Goal: Task Accomplishment & Management: Complete application form

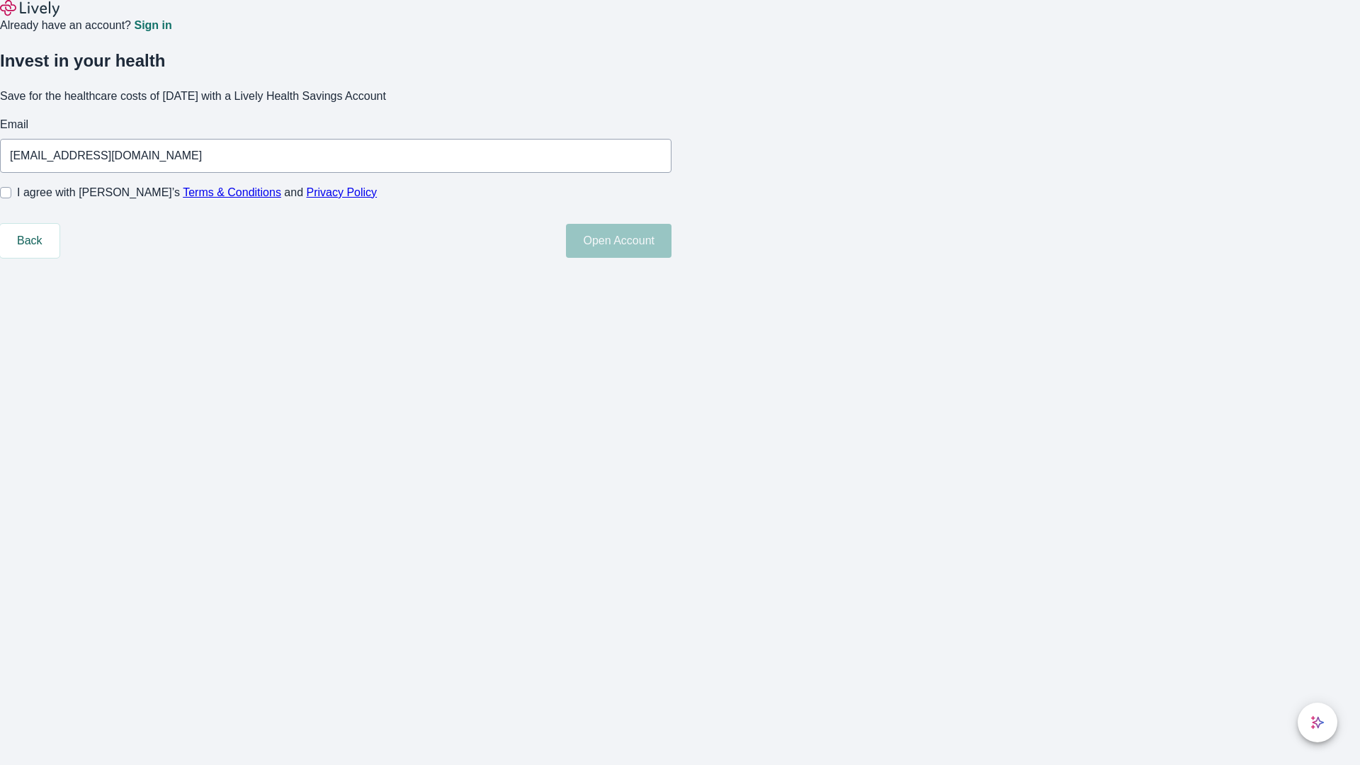
click at [11, 198] on input "I agree with Lively’s Terms & Conditions and Privacy Policy" at bounding box center [5, 192] width 11 height 11
checkbox input "true"
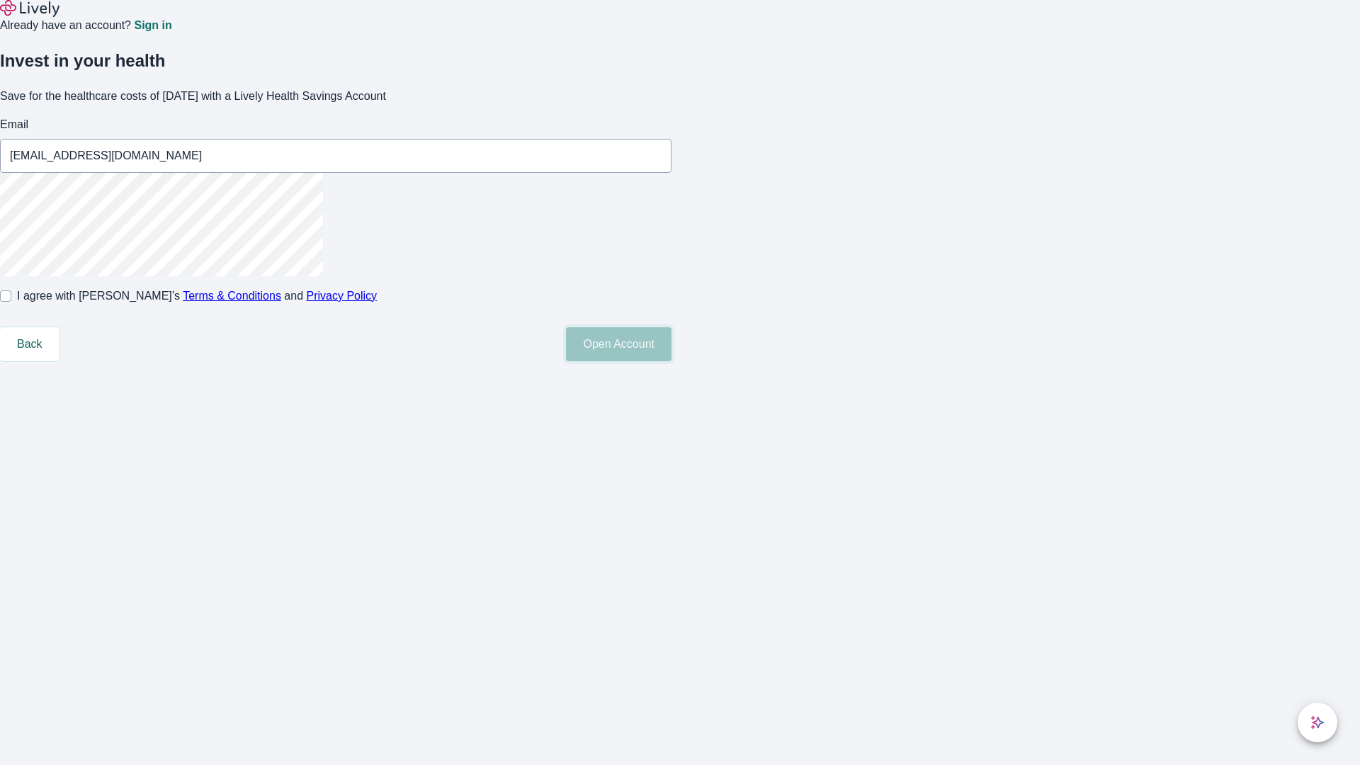
click at [671, 361] on button "Open Account" at bounding box center [619, 344] width 106 height 34
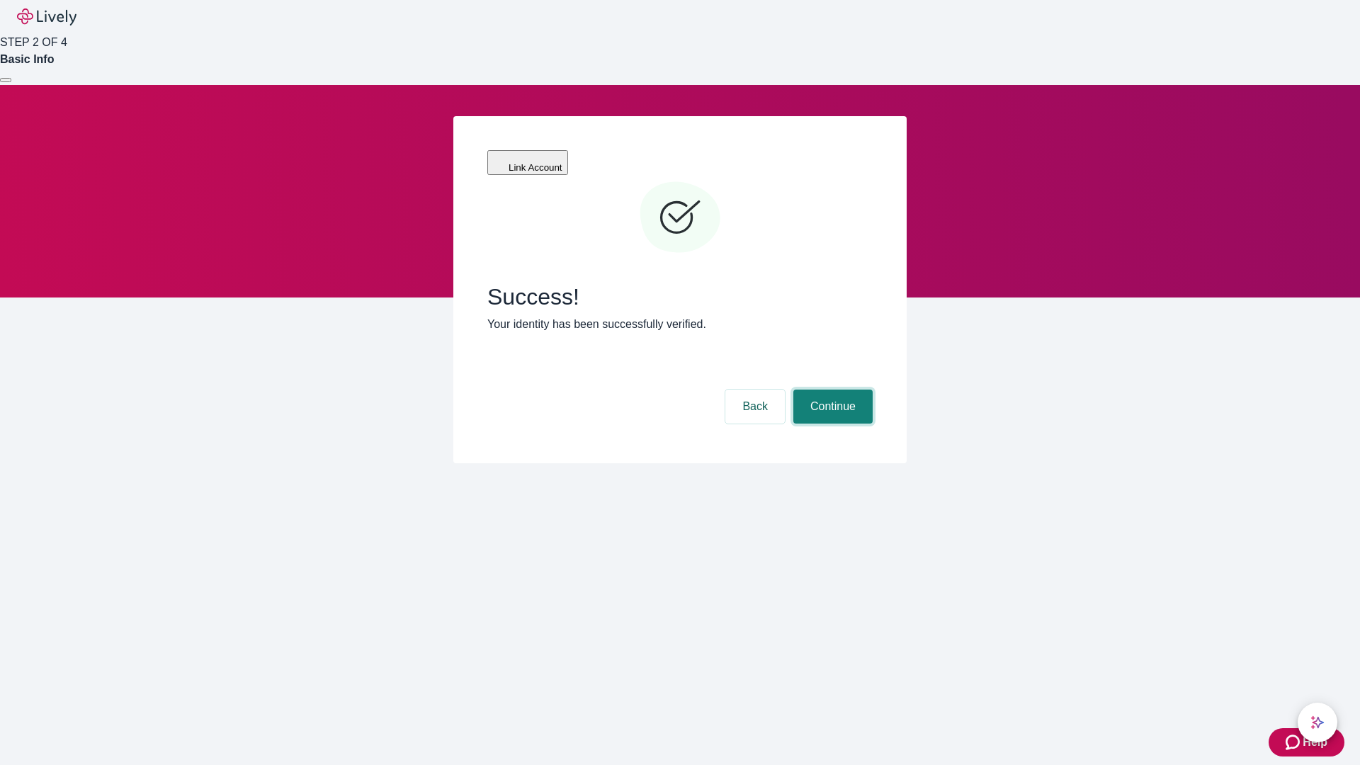
click at [831, 389] on button "Continue" at bounding box center [832, 406] width 79 height 34
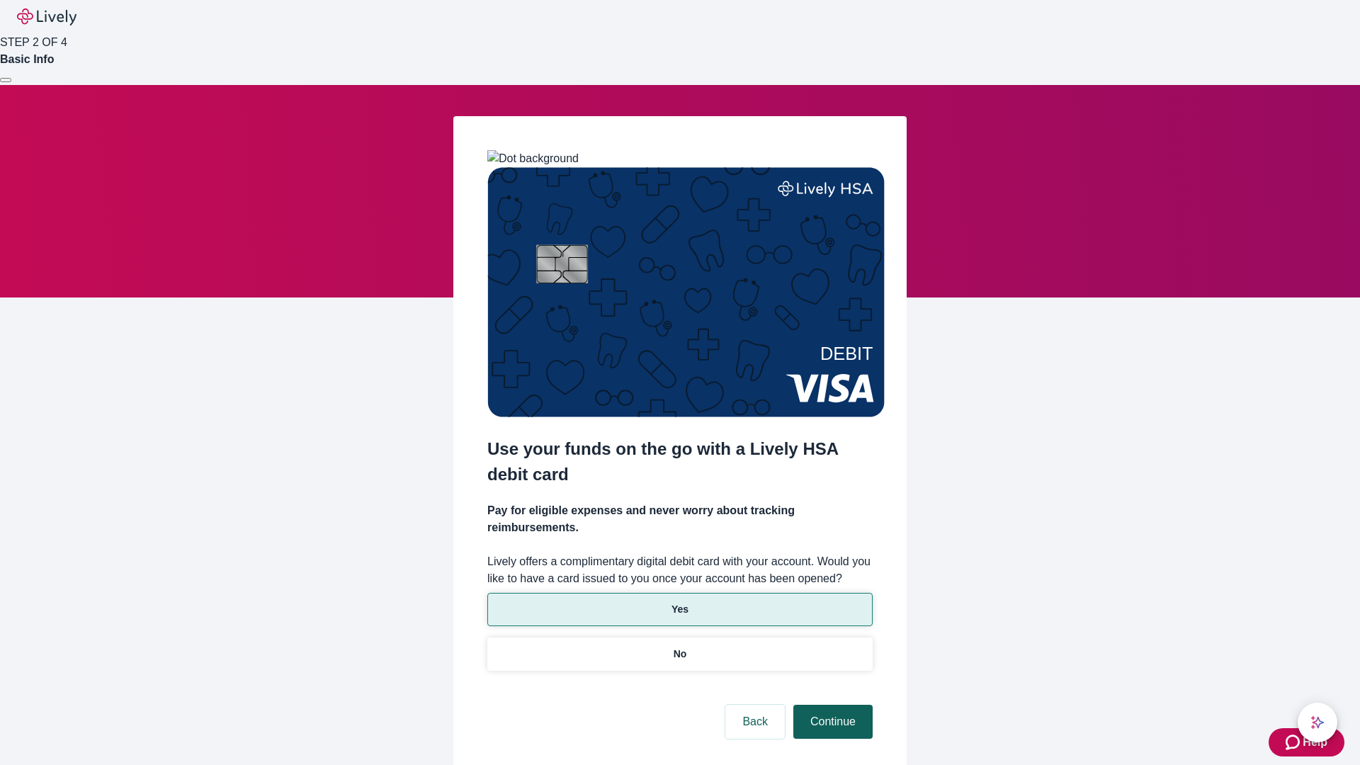
click at [679, 602] on p "Yes" at bounding box center [679, 609] width 17 height 15
click at [831, 705] on button "Continue" at bounding box center [832, 722] width 79 height 34
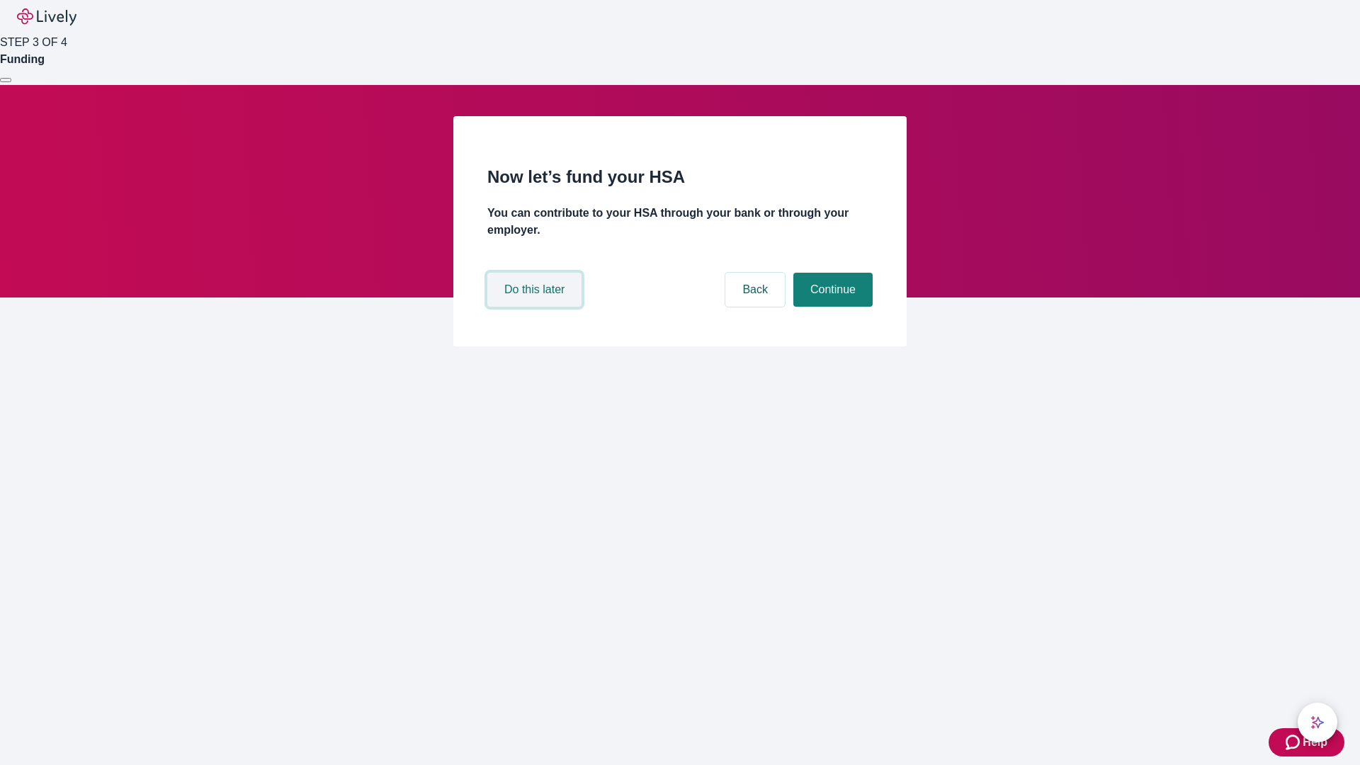
click at [536, 307] on button "Do this later" at bounding box center [534, 290] width 94 height 34
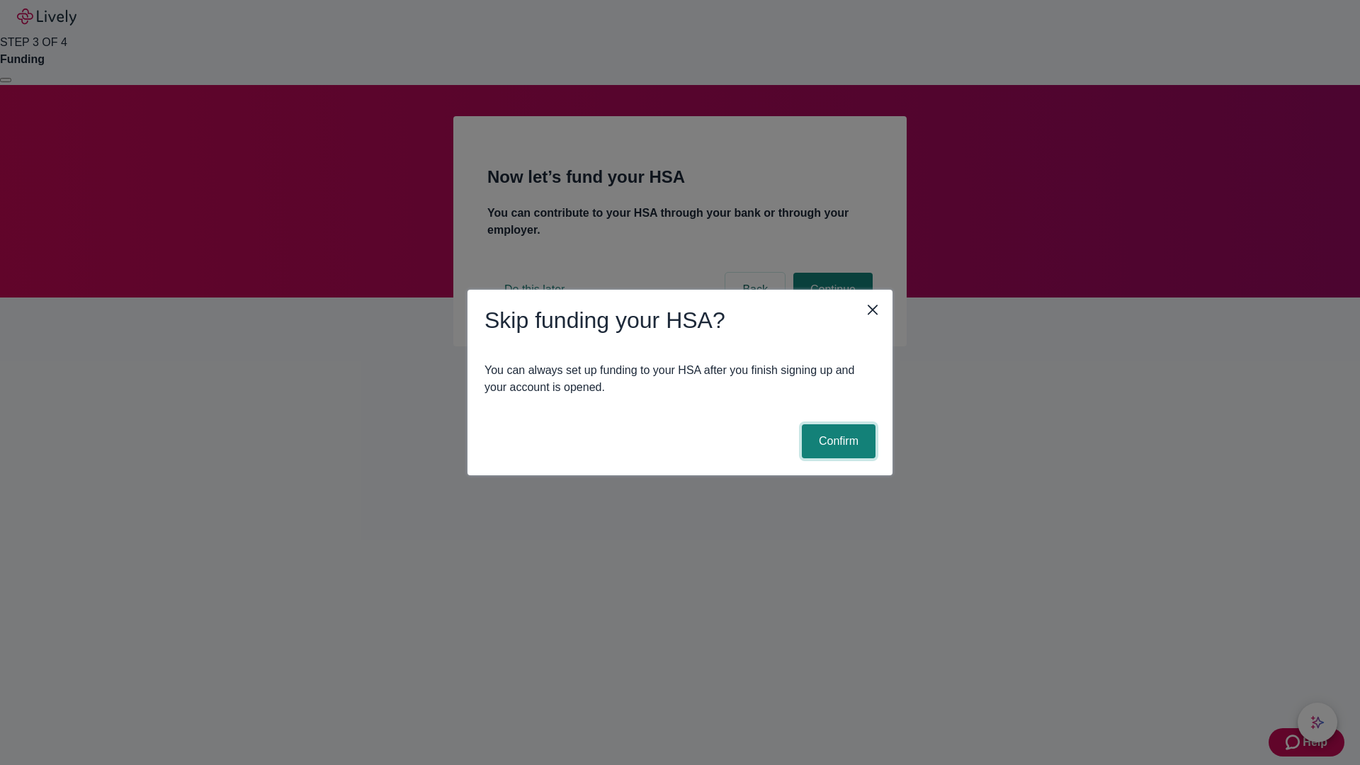
click at [836, 441] on button "Confirm" at bounding box center [839, 441] width 74 height 34
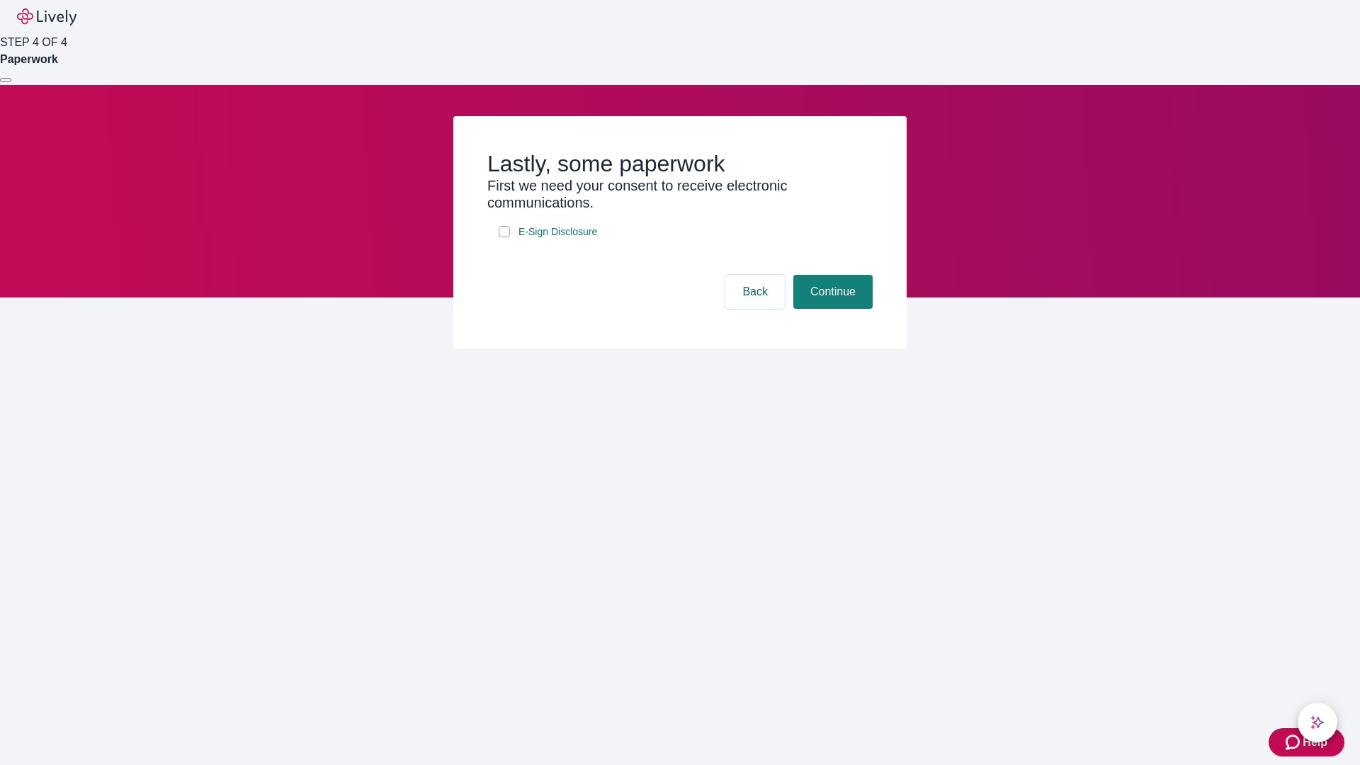
click at [504, 237] on input "E-Sign Disclosure" at bounding box center [504, 231] width 11 height 11
checkbox input "true"
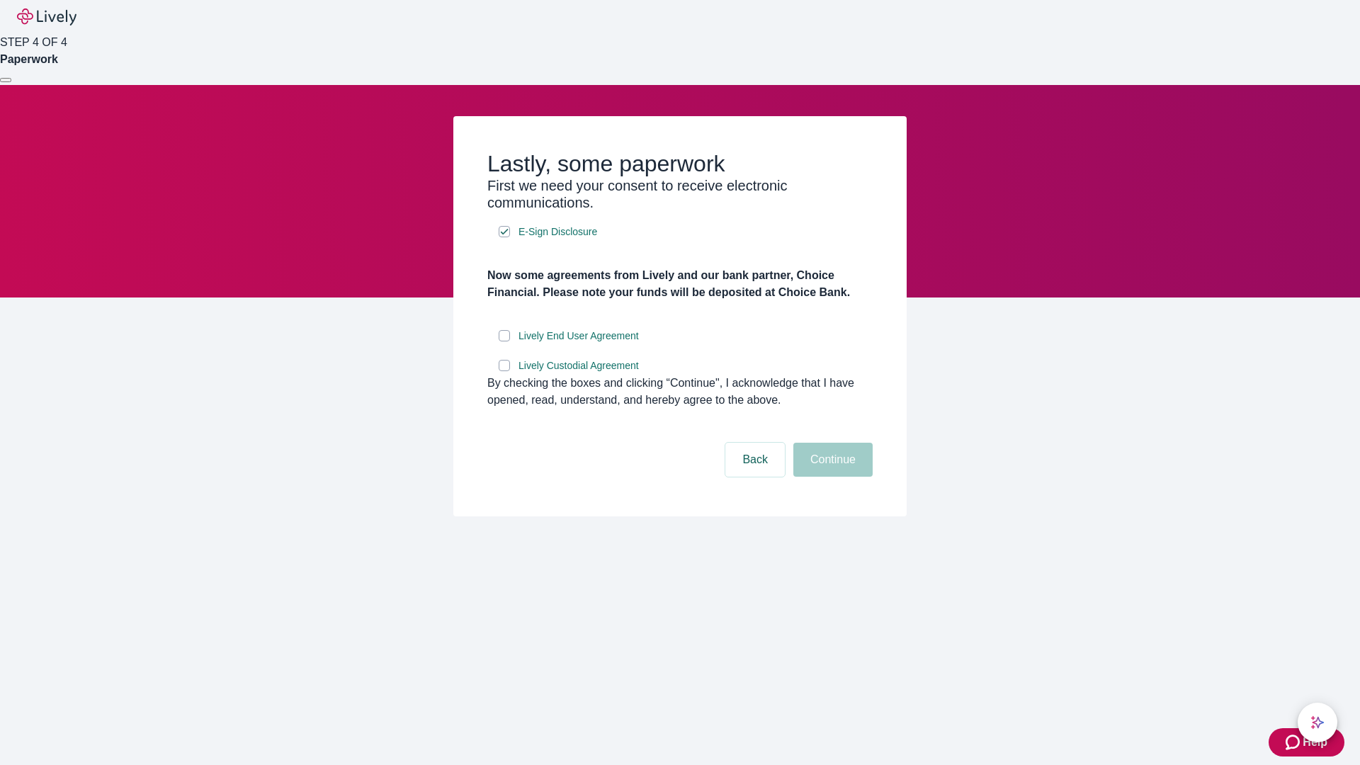
click at [504, 341] on input "Lively End User Agreement" at bounding box center [504, 335] width 11 height 11
checkbox input "true"
click at [504, 371] on input "Lively Custodial Agreement" at bounding box center [504, 365] width 11 height 11
checkbox input "true"
click at [831, 477] on button "Continue" at bounding box center [832, 460] width 79 height 34
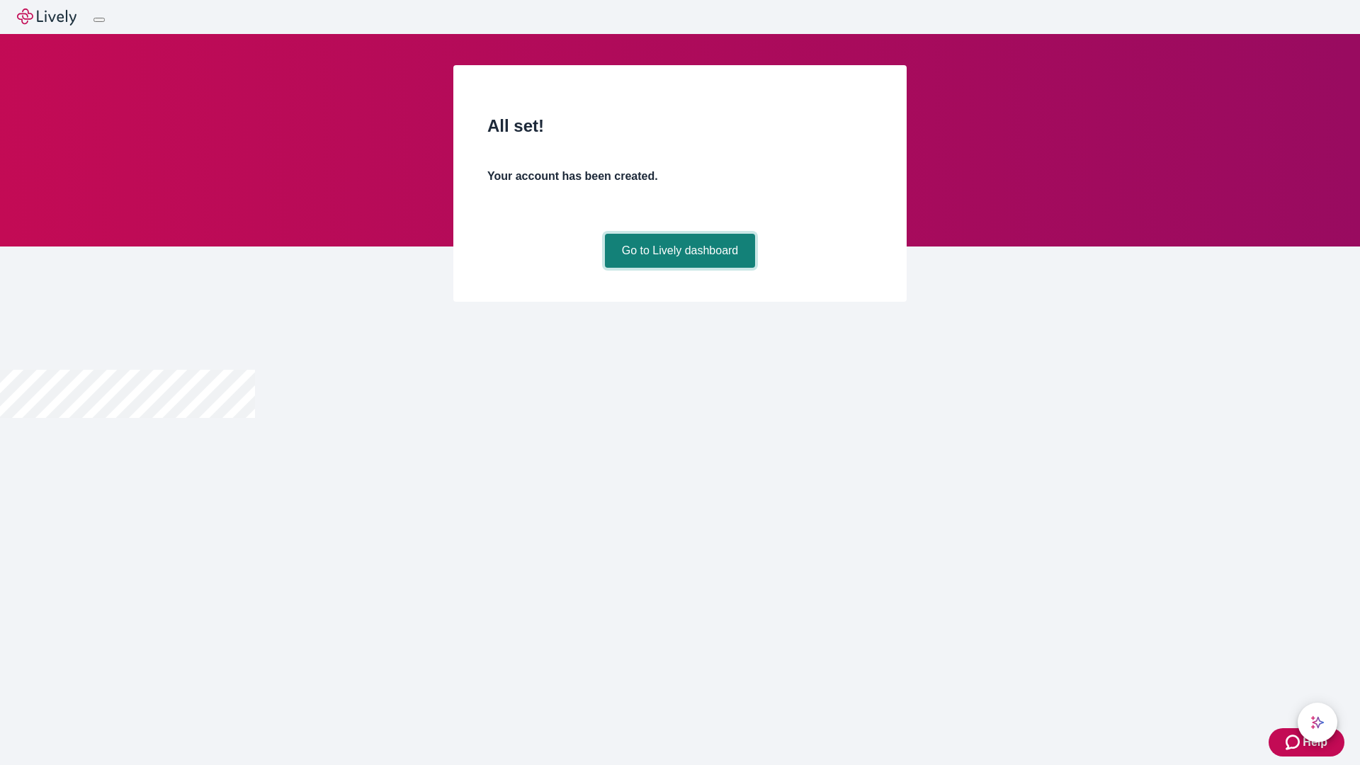
click at [679, 268] on link "Go to Lively dashboard" at bounding box center [680, 251] width 151 height 34
